Goal: Use online tool/utility: Utilize a website feature to perform a specific function

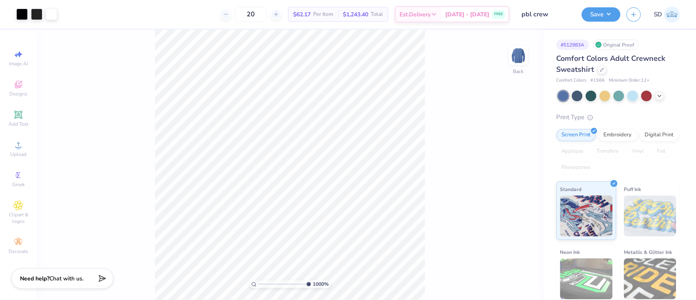
drag, startPoint x: 262, startPoint y: 283, endPoint x: 337, endPoint y: 281, distance: 75.1
click at [311, 281] on input "range" at bounding box center [285, 283] width 52 height 7
click at [37, 9] on div at bounding box center [36, 13] width 11 height 11
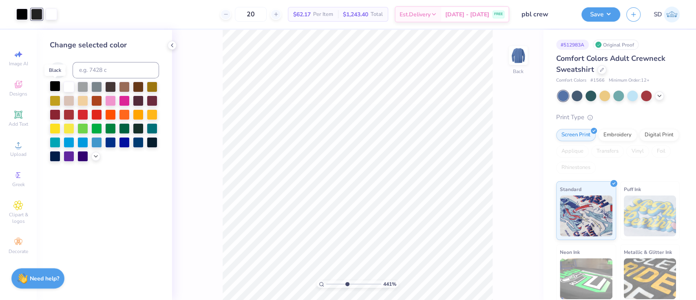
click at [59, 89] on div at bounding box center [55, 86] width 11 height 11
drag, startPoint x: 353, startPoint y: 282, endPoint x: 379, endPoint y: 286, distance: 25.6
click at [379, 286] on input "range" at bounding box center [352, 283] width 52 height 7
click at [38, 11] on div at bounding box center [36, 13] width 11 height 11
click at [57, 84] on div at bounding box center [55, 86] width 11 height 11
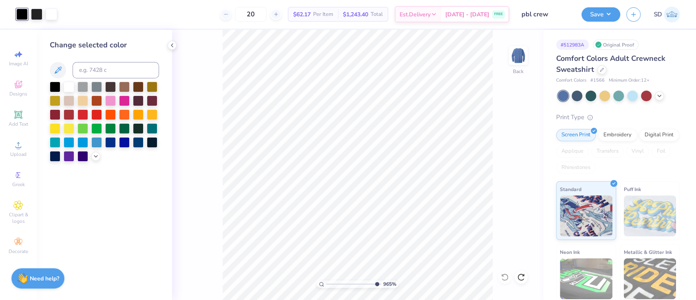
drag, startPoint x: 369, startPoint y: 285, endPoint x: 375, endPoint y: 283, distance: 6.6
click at [375, 283] on input "range" at bounding box center [353, 283] width 55 height 7
click at [42, 15] on div at bounding box center [36, 13] width 11 height 11
click at [54, 88] on div at bounding box center [55, 86] width 11 height 11
type input "4.49722623158448"
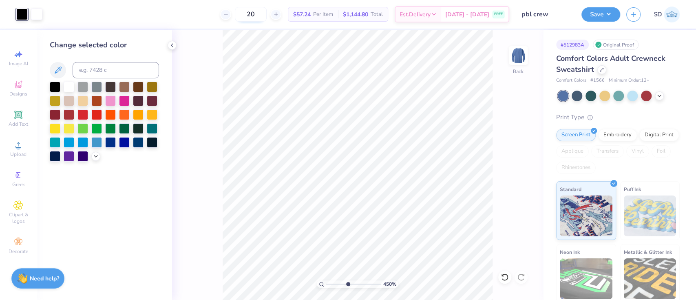
click at [267, 11] on input "20" at bounding box center [251, 14] width 32 height 15
type input "20"
drag, startPoint x: 347, startPoint y: 286, endPoint x: 397, endPoint y: 282, distance: 50.3
click at [379, 282] on input "range" at bounding box center [352, 283] width 52 height 7
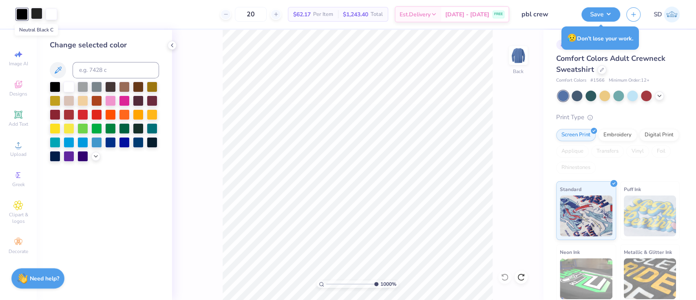
click at [41, 14] on div at bounding box center [36, 13] width 11 height 11
click at [60, 86] on div at bounding box center [55, 86] width 11 height 11
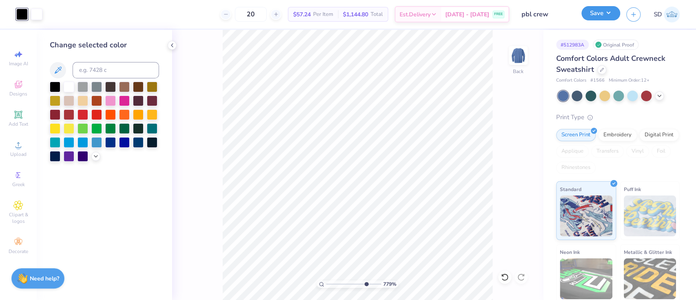
click at [597, 13] on button "Save" at bounding box center [601, 13] width 39 height 14
type input "7.79410558837333"
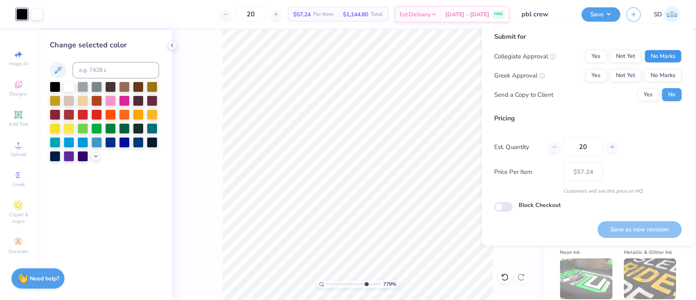
click at [658, 55] on button "No Marks" at bounding box center [662, 56] width 37 height 13
click at [662, 77] on button "No Marks" at bounding box center [662, 75] width 37 height 13
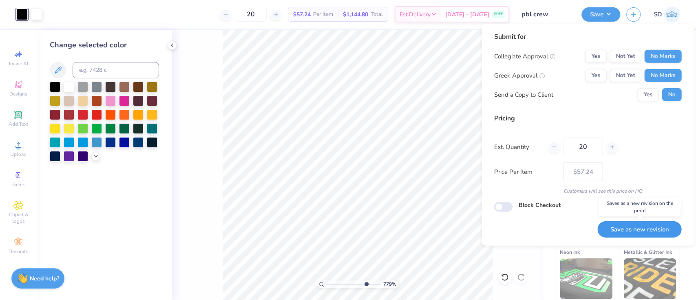
click at [629, 225] on button "Save as new revision" at bounding box center [640, 229] width 84 height 17
type input "$57.24"
type input "7.79410558837333"
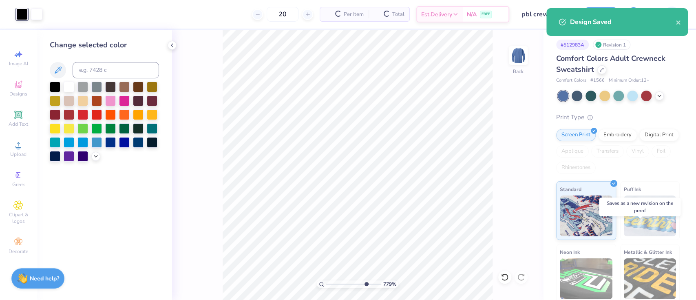
type input "– –"
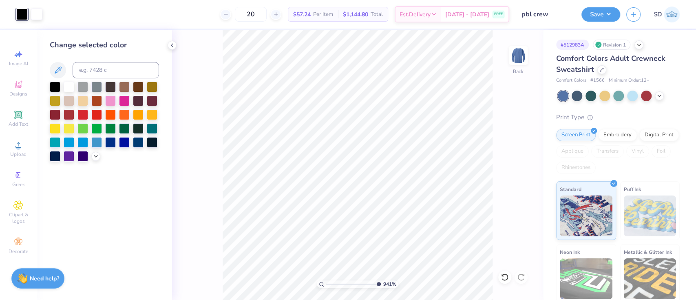
type input "10"
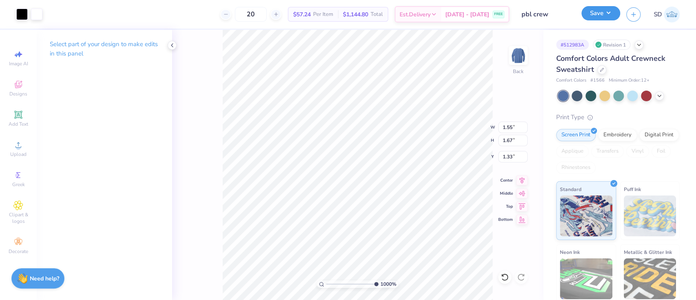
click at [604, 7] on button "Save" at bounding box center [601, 13] width 39 height 14
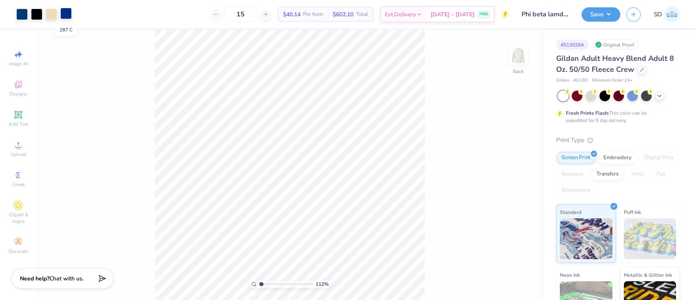
click at [65, 18] on div at bounding box center [65, 13] width 11 height 11
type input "1.1245615415385"
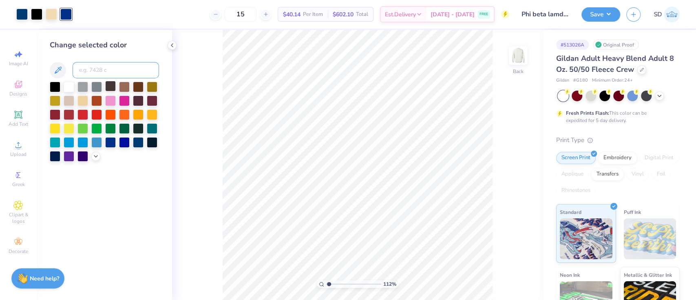
click at [113, 70] on input at bounding box center [116, 70] width 86 height 16
type input "541"
click at [38, 18] on div at bounding box center [36, 13] width 11 height 11
type input "1.1245615415385"
click at [98, 75] on input at bounding box center [116, 70] width 86 height 16
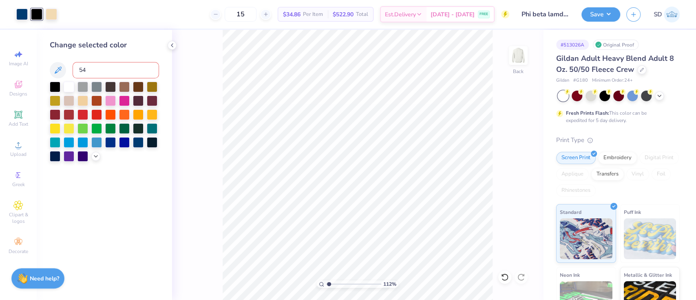
type input "541"
click at [608, 10] on button "Save" at bounding box center [601, 13] width 39 height 14
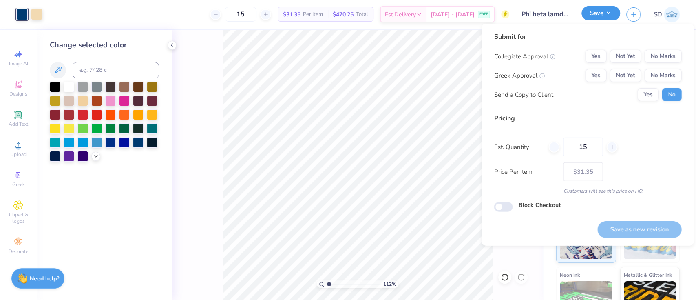
type input "1.1245615415385"
click at [663, 60] on button "No Marks" at bounding box center [662, 56] width 37 height 13
click at [665, 73] on button "No Marks" at bounding box center [662, 75] width 37 height 13
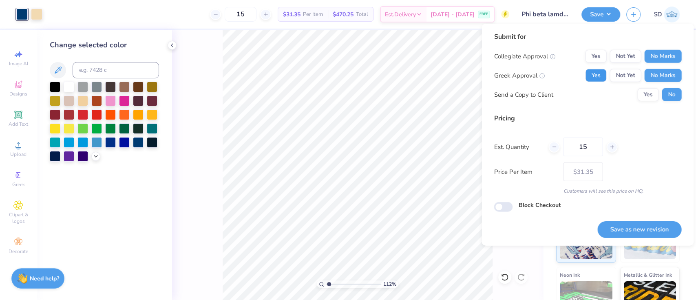
click at [594, 80] on button "Yes" at bounding box center [595, 75] width 21 height 13
click at [634, 228] on button "Save as new revision" at bounding box center [640, 229] width 84 height 17
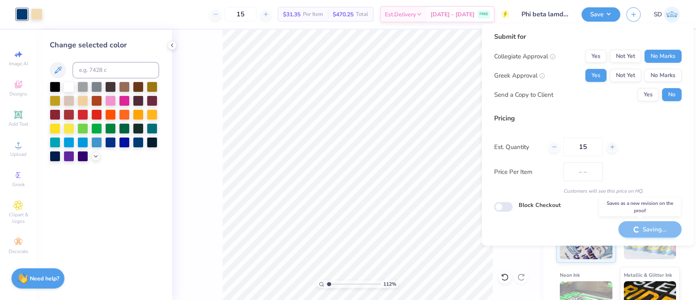
type input "$31.35"
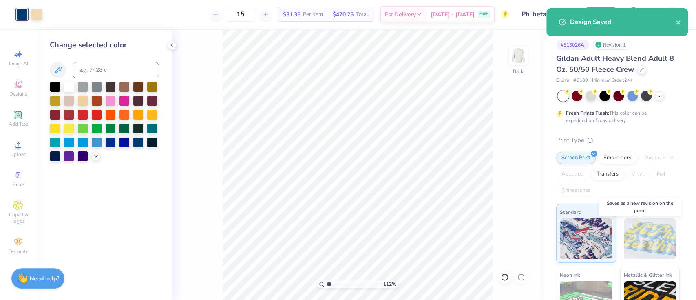
type input "1.1245615415385"
